Goal: Information Seeking & Learning: Learn about a topic

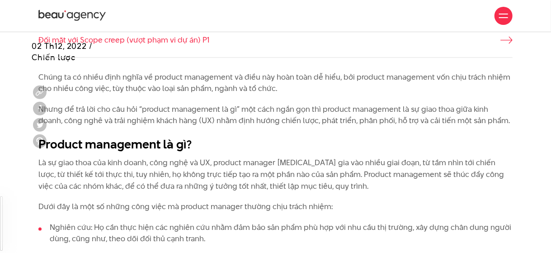
scroll to position [536, 0]
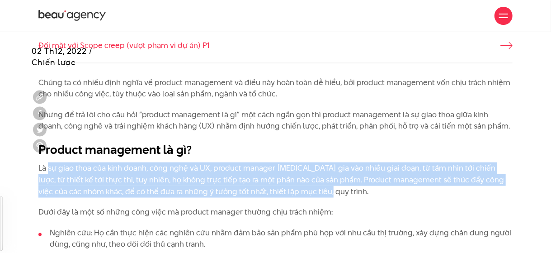
drag, startPoint x: 297, startPoint y: 190, endPoint x: 49, endPoint y: 171, distance: 248.5
type textarea "sự giao thoa của kinh doanh, công nghệ và UX, product manager [MEDICAL_DATA] gi…"
click at [49, 171] on p "Là sự giao thoa của kinh doanh, công nghệ và UX, product manager [MEDICAL_DATA]…" at bounding box center [275, 179] width 474 height 35
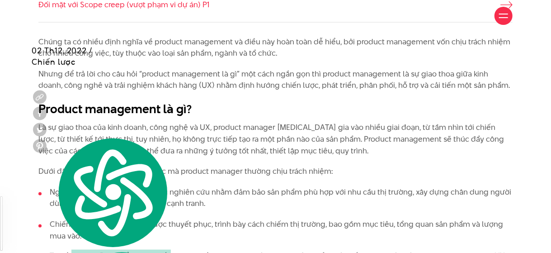
click at [258, 167] on p "Dưới đây là một số những công việc mà product manager thường chịu trách nhiệm:" at bounding box center [275, 172] width 474 height 12
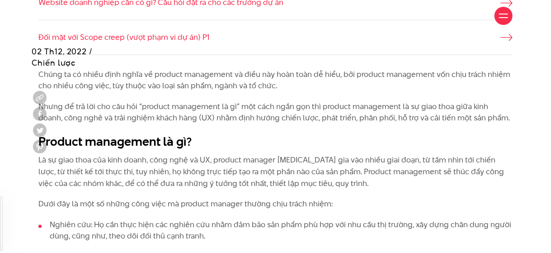
scroll to position [549, 0]
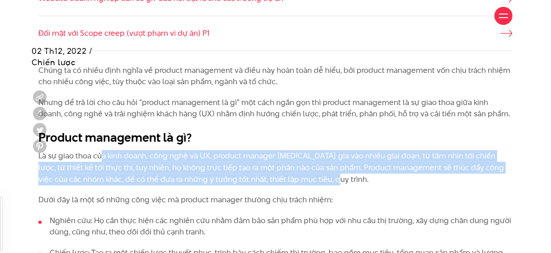
drag, startPoint x: 101, startPoint y: 153, endPoint x: 308, endPoint y: 184, distance: 209.5
click at [308, 184] on p "Là sự giao thoa của kinh doanh, công nghệ và UX, product manager [MEDICAL_DATA]…" at bounding box center [275, 167] width 474 height 35
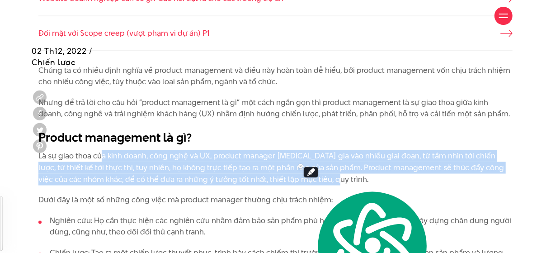
click at [254, 184] on p "Là sự giao thoa của kinh doanh, công nghệ và UX, product manager [MEDICAL_DATA]…" at bounding box center [275, 167] width 474 height 35
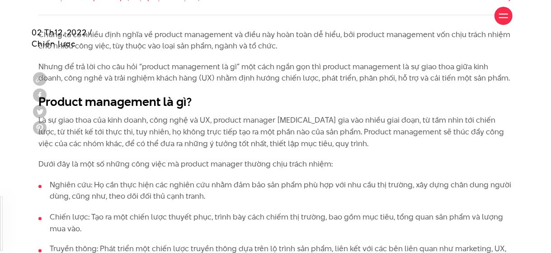
scroll to position [591, 0]
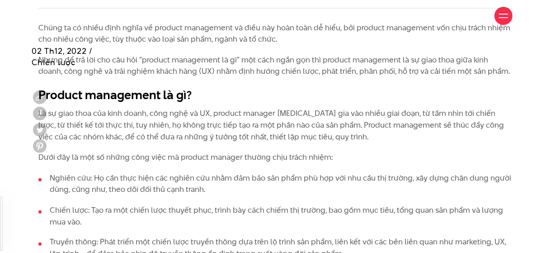
click at [224, 190] on li "Nghiên cứu: Họ cần thực hiện các nghiên cứu nhằm đảm bảo sản phẩm phù hợp với n…" at bounding box center [275, 183] width 474 height 23
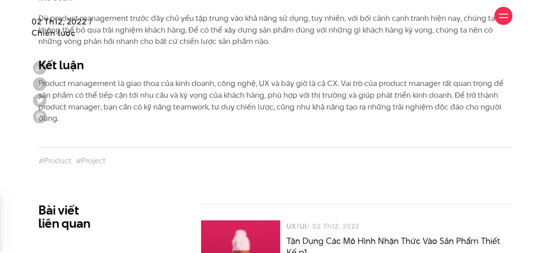
scroll to position [1655, 0]
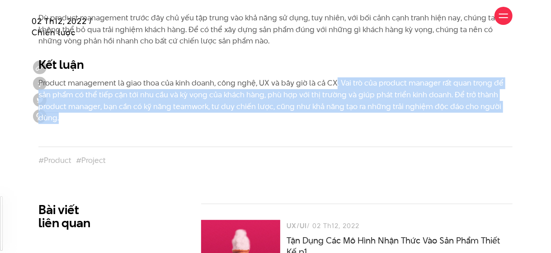
drag, startPoint x: 333, startPoint y: 82, endPoint x: 181, endPoint y: 119, distance: 156.8
click at [181, 119] on p "Product management là giao thoa của kinh doanh, công nghệ, UX và bây giờ là cả …" at bounding box center [275, 100] width 474 height 46
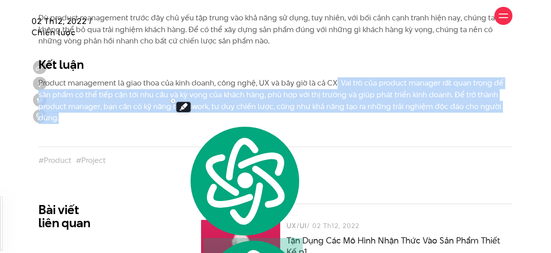
click at [181, 119] on p "Product management là giao thoa của kinh doanh, công nghệ, UX và bây giờ là cả …" at bounding box center [275, 100] width 474 height 46
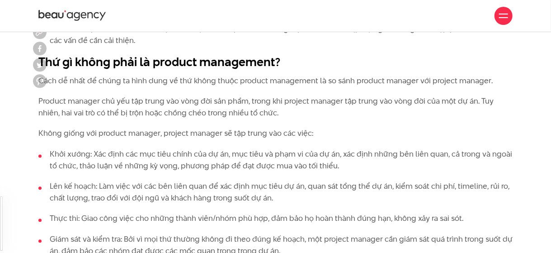
scroll to position [792, 0]
